Goal: Transaction & Acquisition: Book appointment/travel/reservation

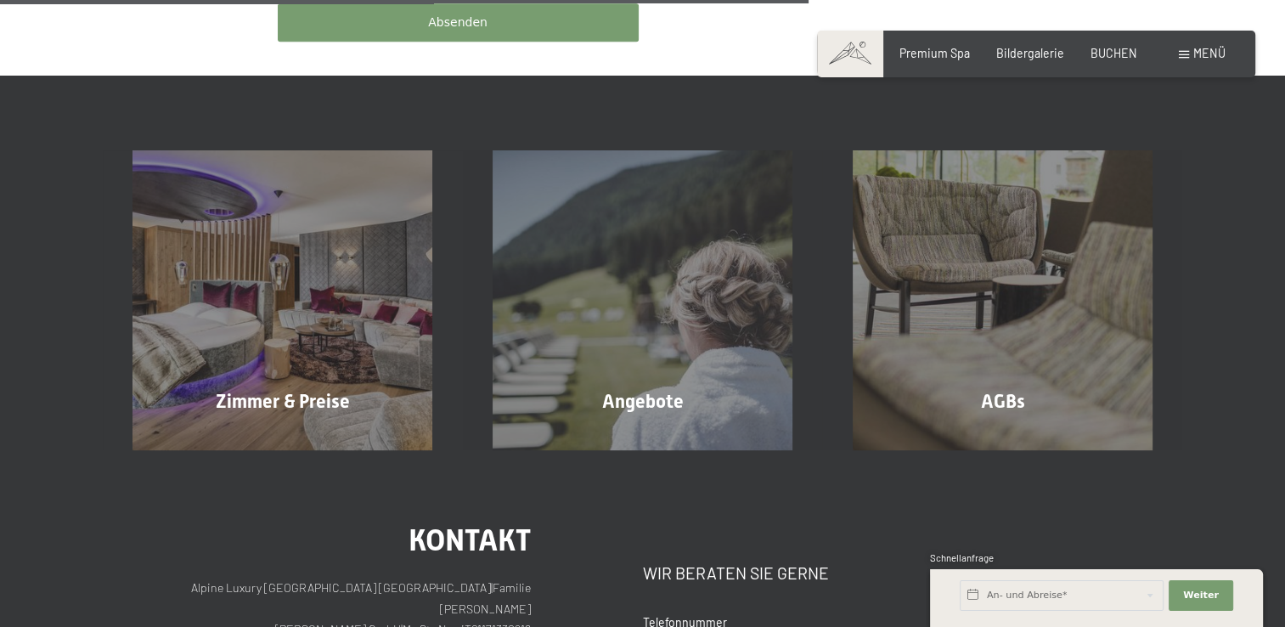
scroll to position [1121, 0]
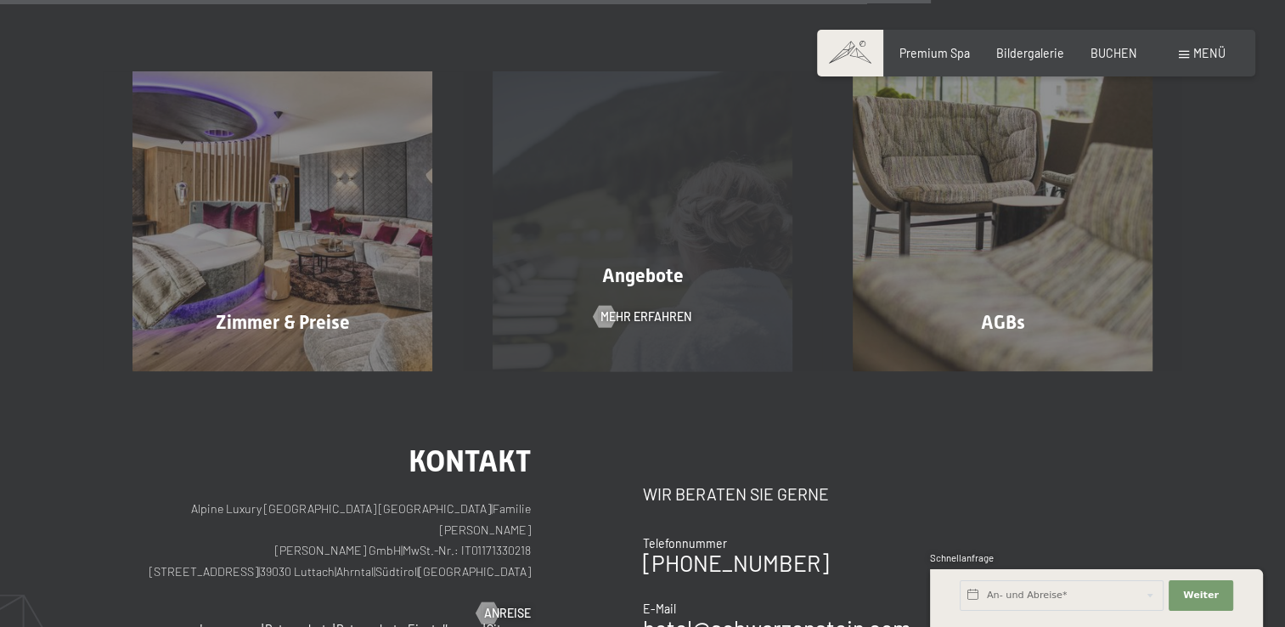
click at [618, 279] on div "Angebote Mehr erfahren" at bounding box center [643, 221] width 360 height 300
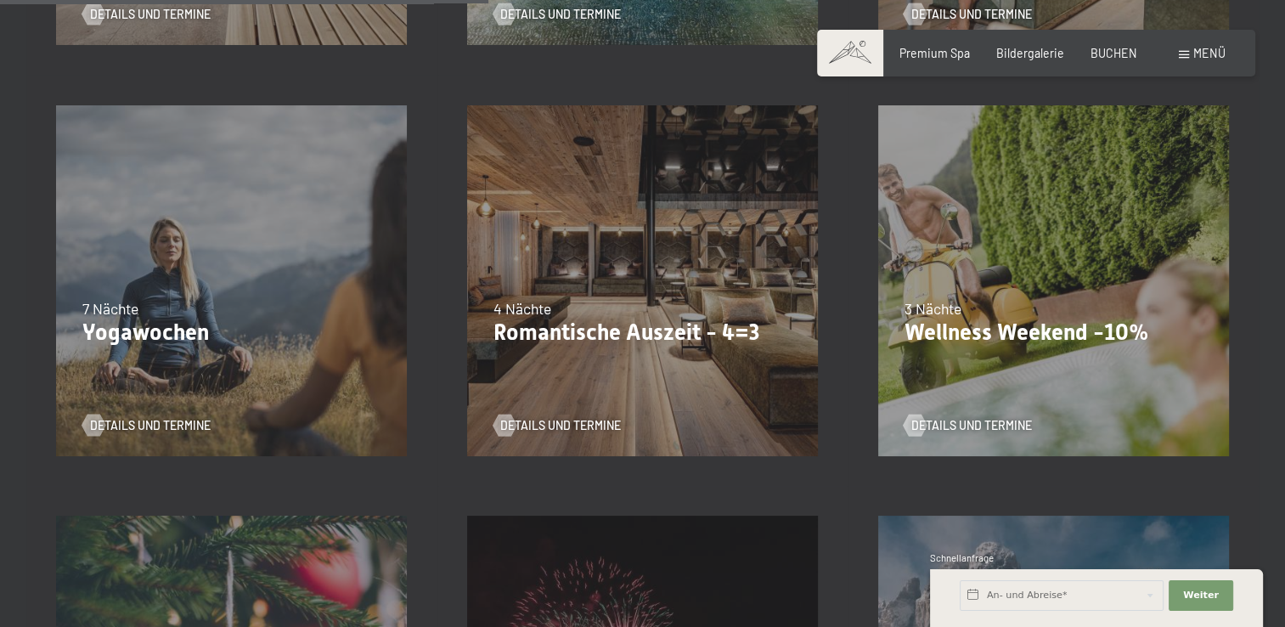
scroll to position [1120, 0]
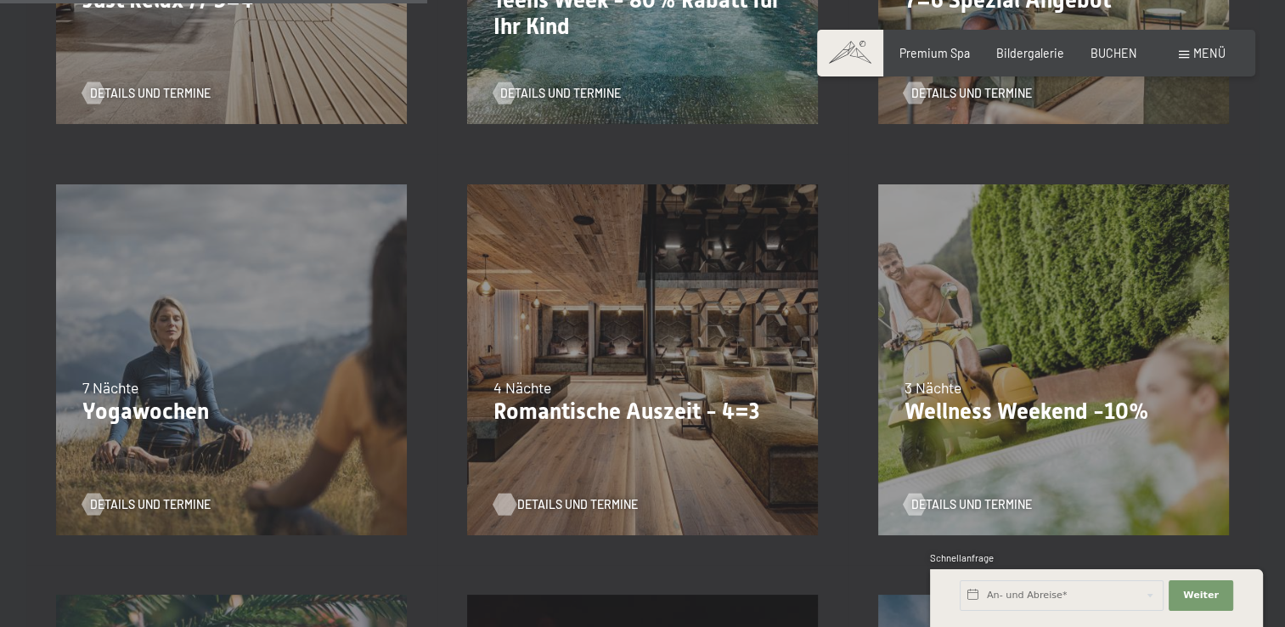
click at [501, 504] on div at bounding box center [504, 504] width 13 height 22
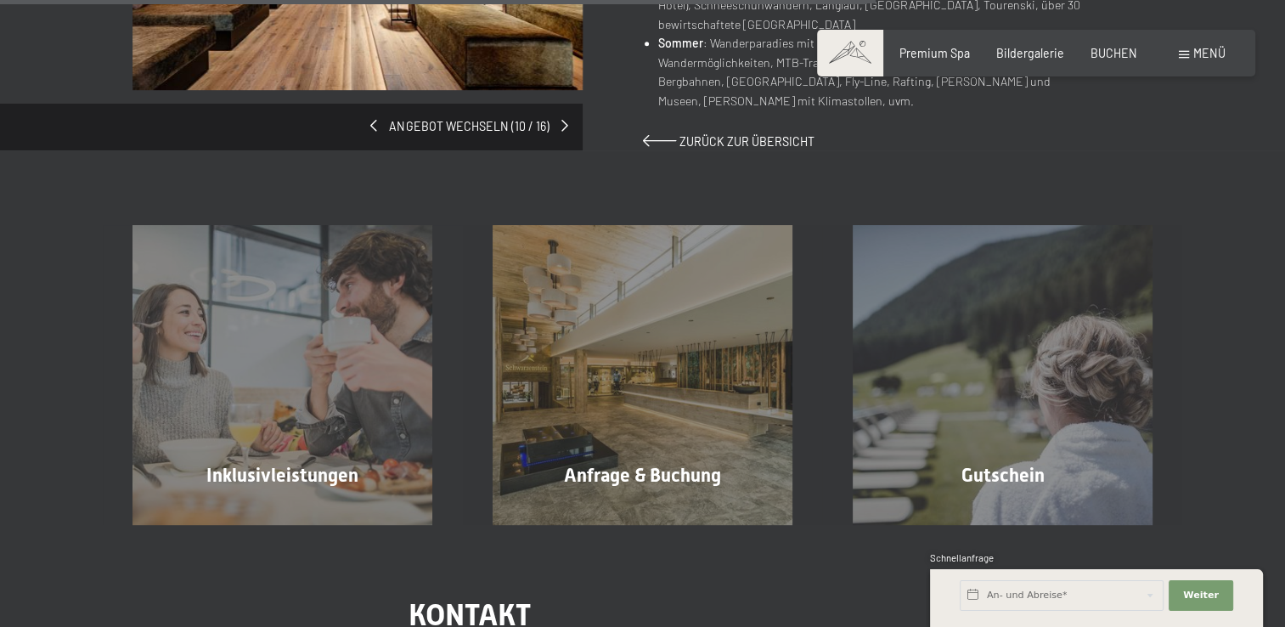
scroll to position [1324, 0]
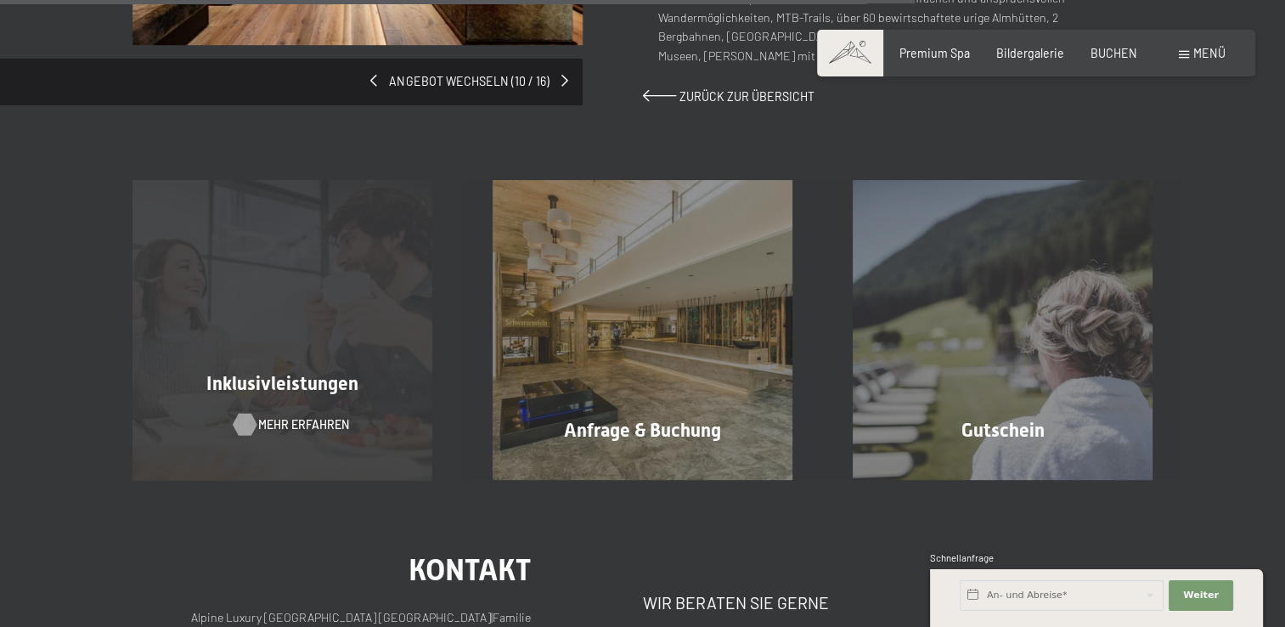
click at [318, 416] on span "Mehr erfahren" at bounding box center [303, 424] width 91 height 17
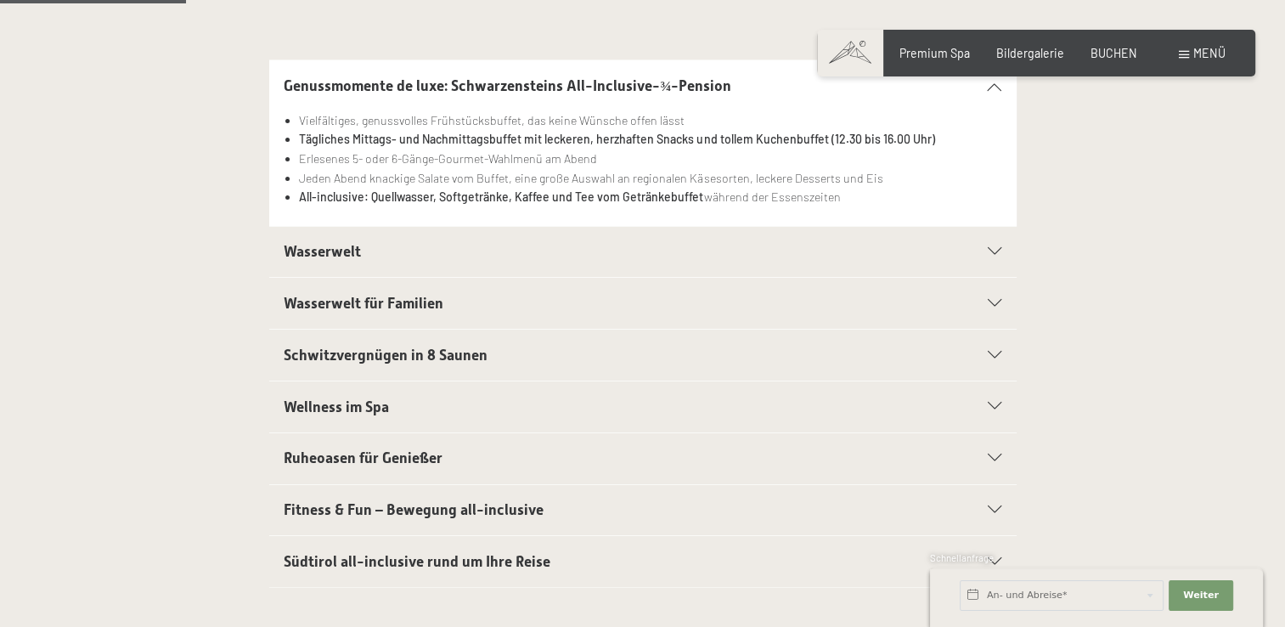
scroll to position [442, 0]
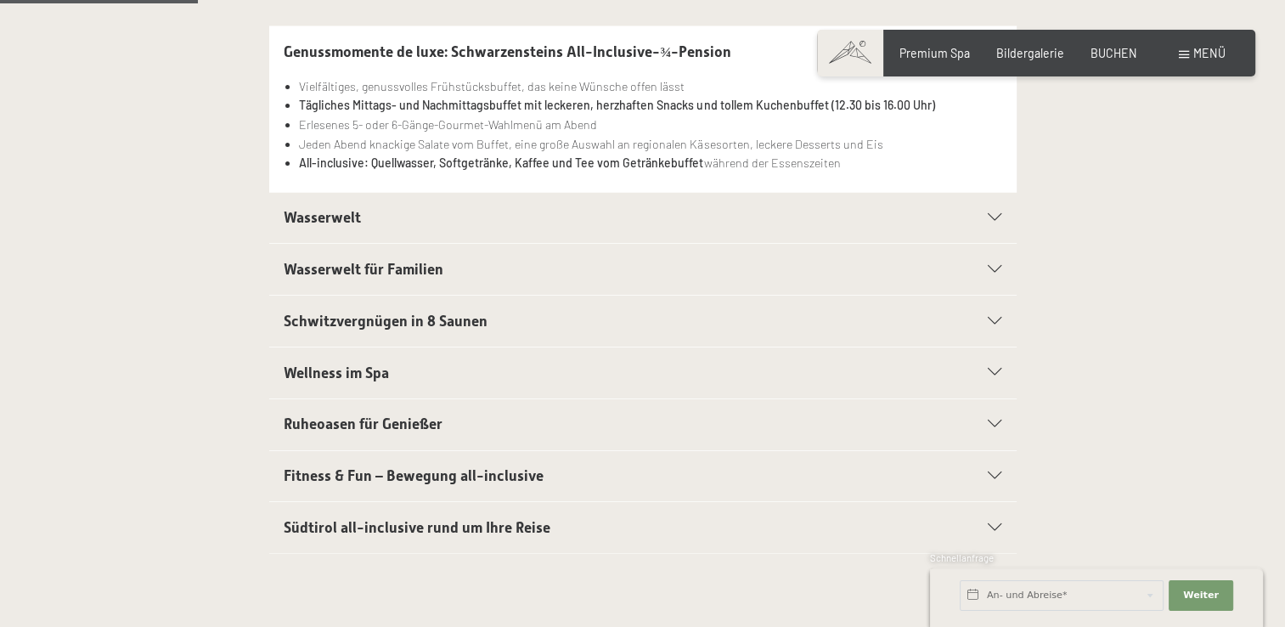
click at [995, 221] on div "Wasserwelt" at bounding box center [643, 218] width 718 height 51
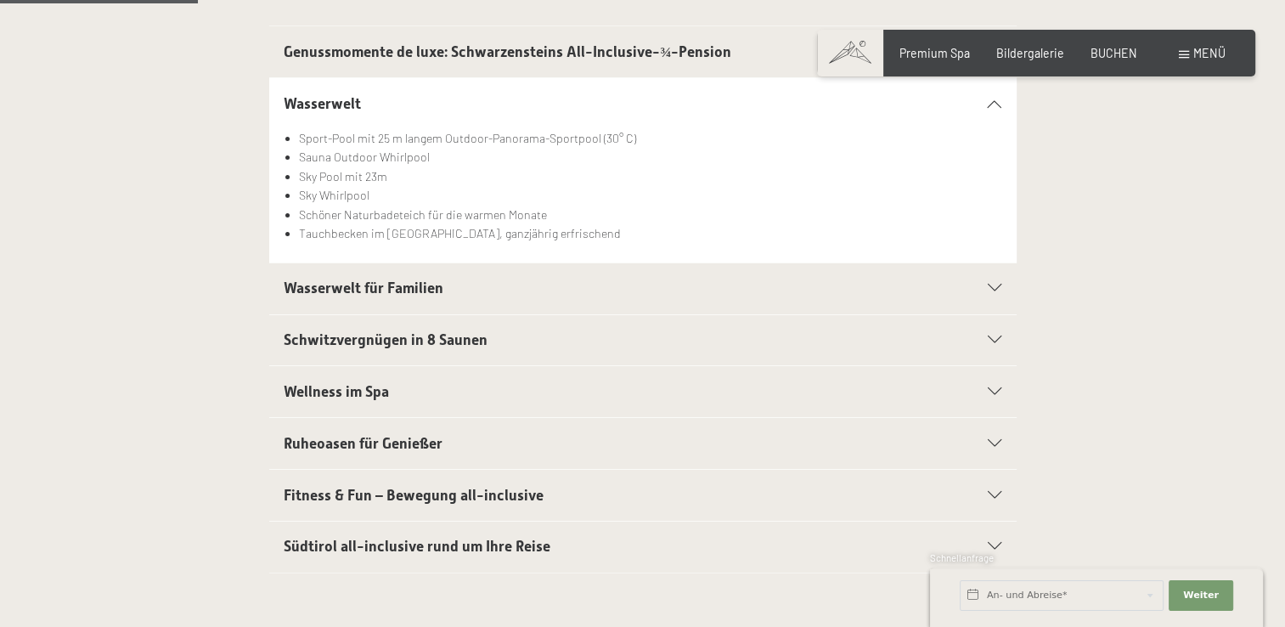
click at [345, 393] on span "Wellness im Spa" at bounding box center [336, 391] width 105 height 17
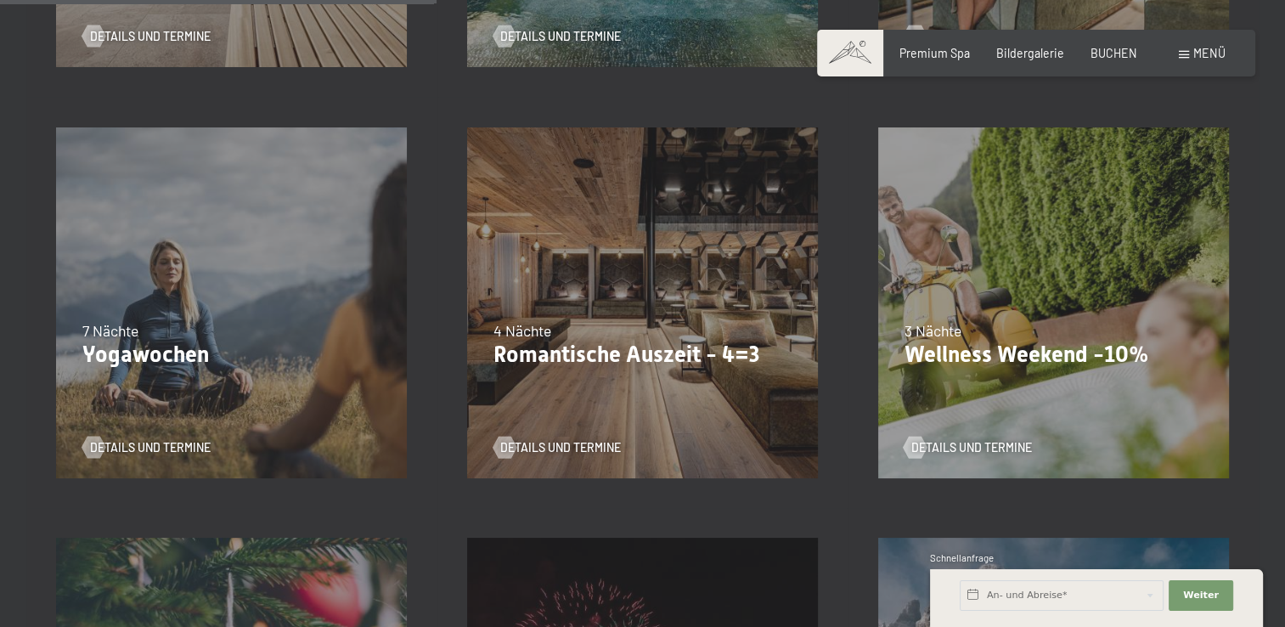
scroll to position [1211, 0]
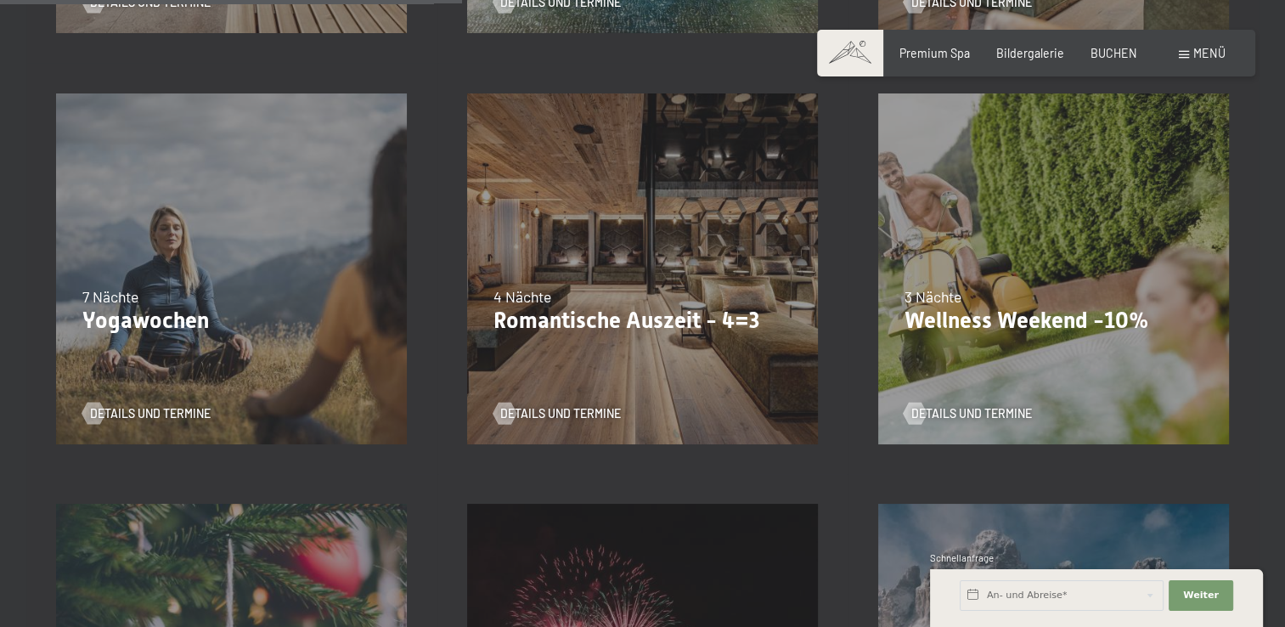
click at [941, 401] on div "Details und Termine" at bounding box center [1048, 401] width 288 height 39
click at [917, 411] on div at bounding box center [915, 413] width 13 height 22
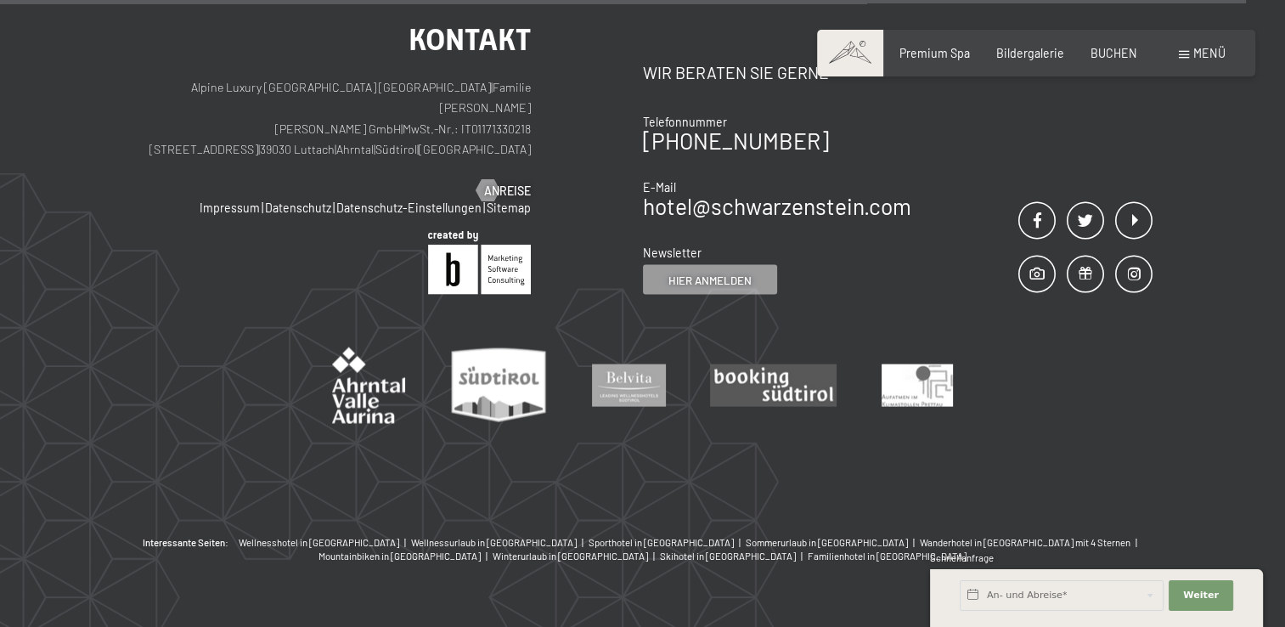
scroll to position [3442, 0]
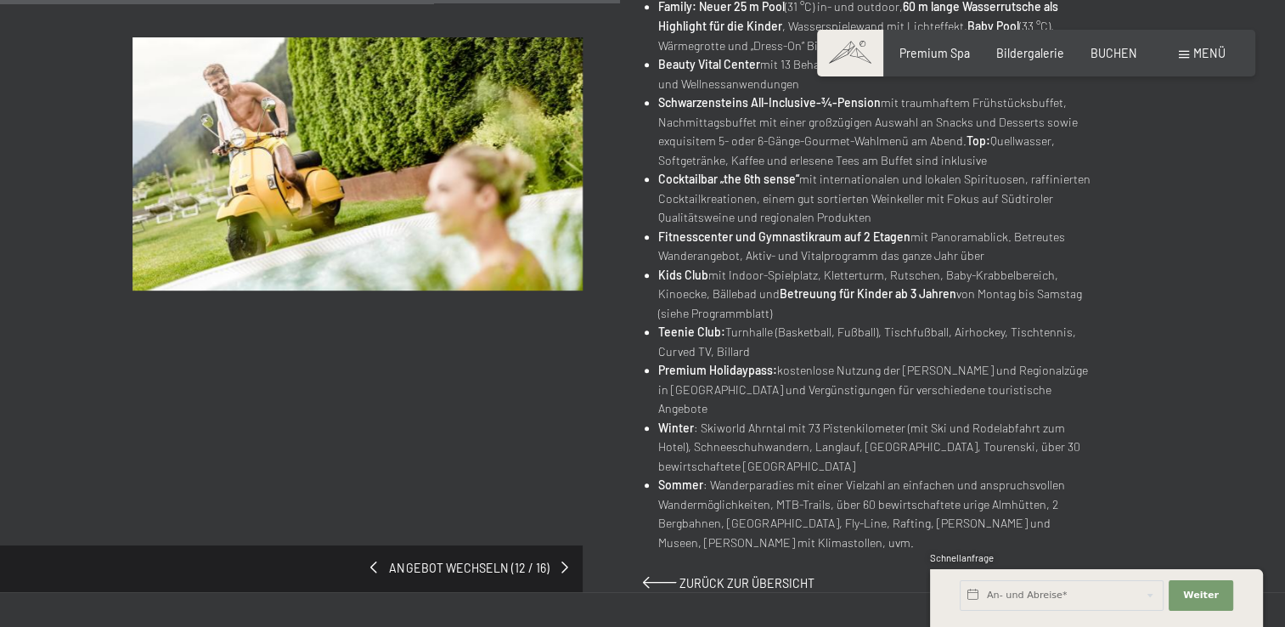
scroll to position [871, 0]
